Goal: Task Accomplishment & Management: Manage account settings

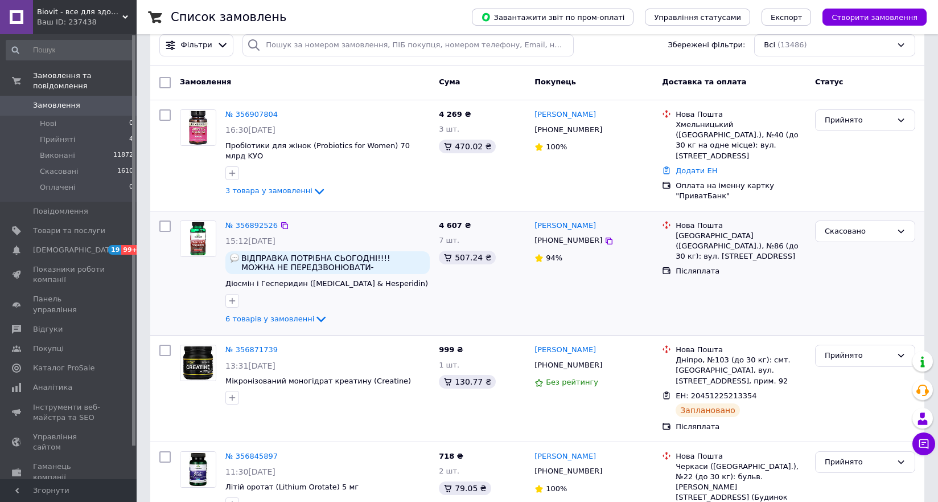
scroll to position [171, 0]
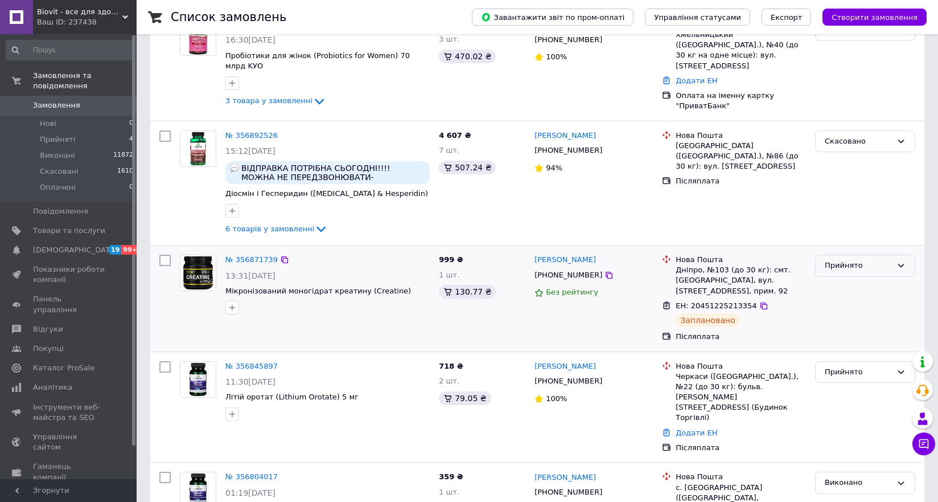
click at [834, 260] on div "Прийнято" at bounding box center [858, 266] width 67 height 12
click at [835, 279] on li "Виконано" at bounding box center [865, 289] width 99 height 21
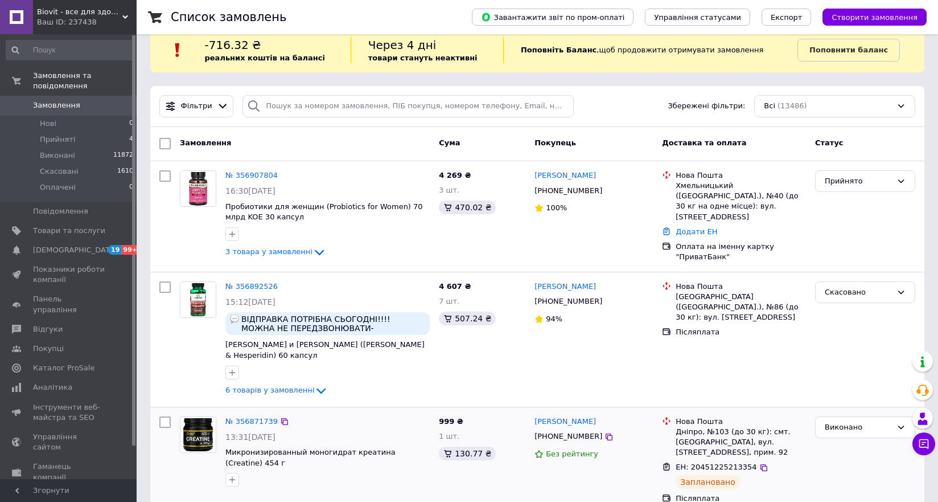
scroll to position [0, 0]
